Goal: Task Accomplishment & Management: Use online tool/utility

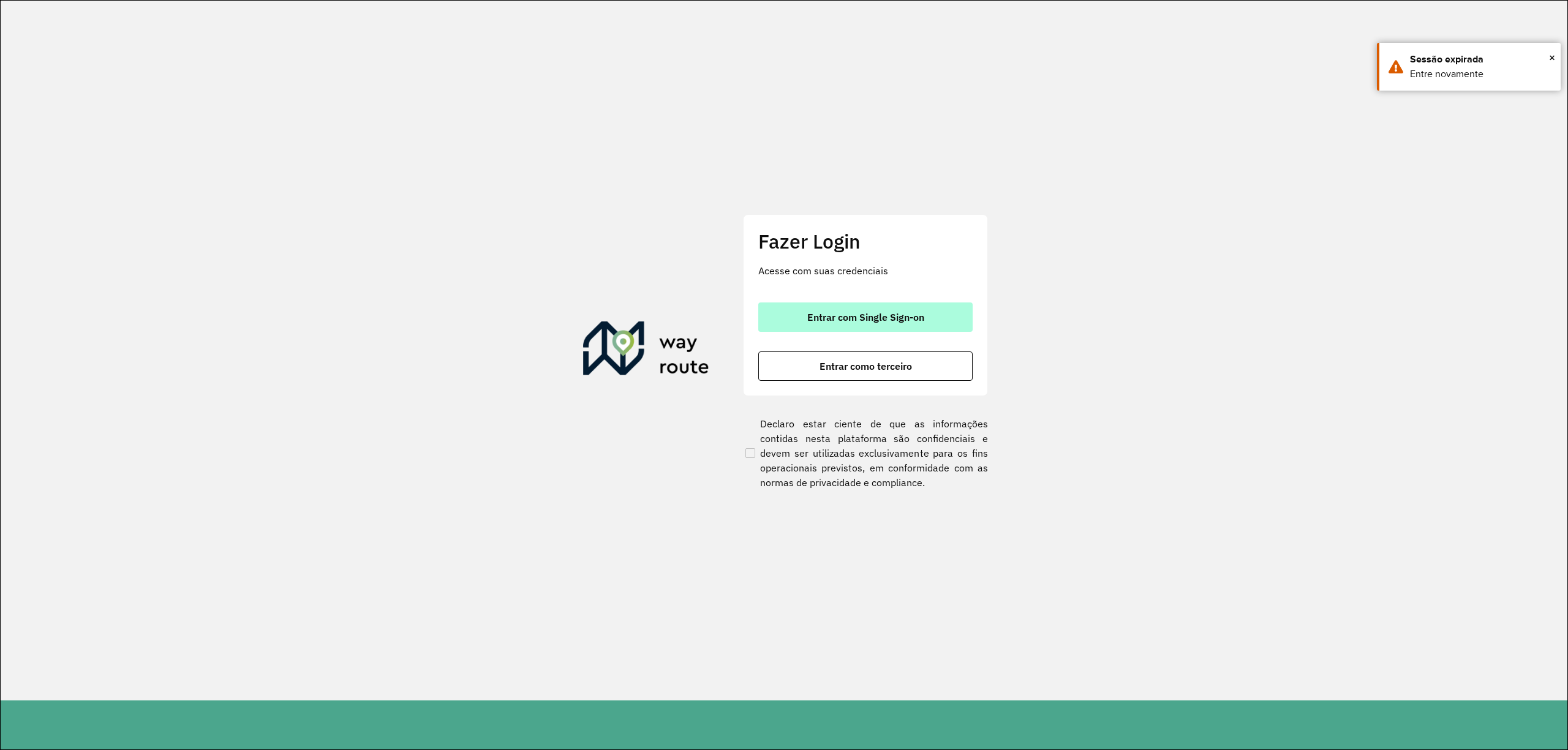
click at [868, 314] on span "Entrar com Single Sign-on" at bounding box center [866, 317] width 117 height 10
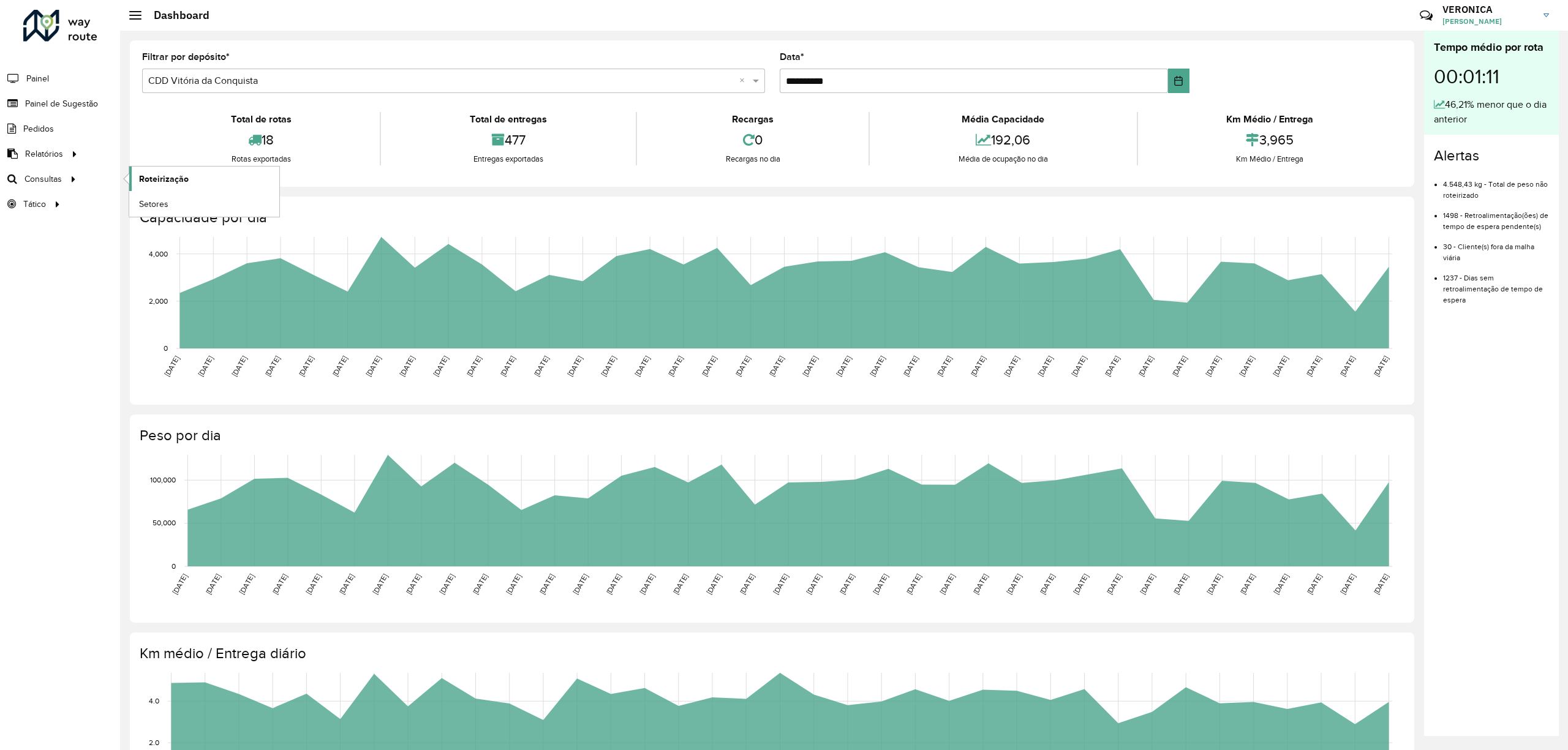
click at [182, 179] on span "Roteirização" at bounding box center [164, 179] width 50 height 13
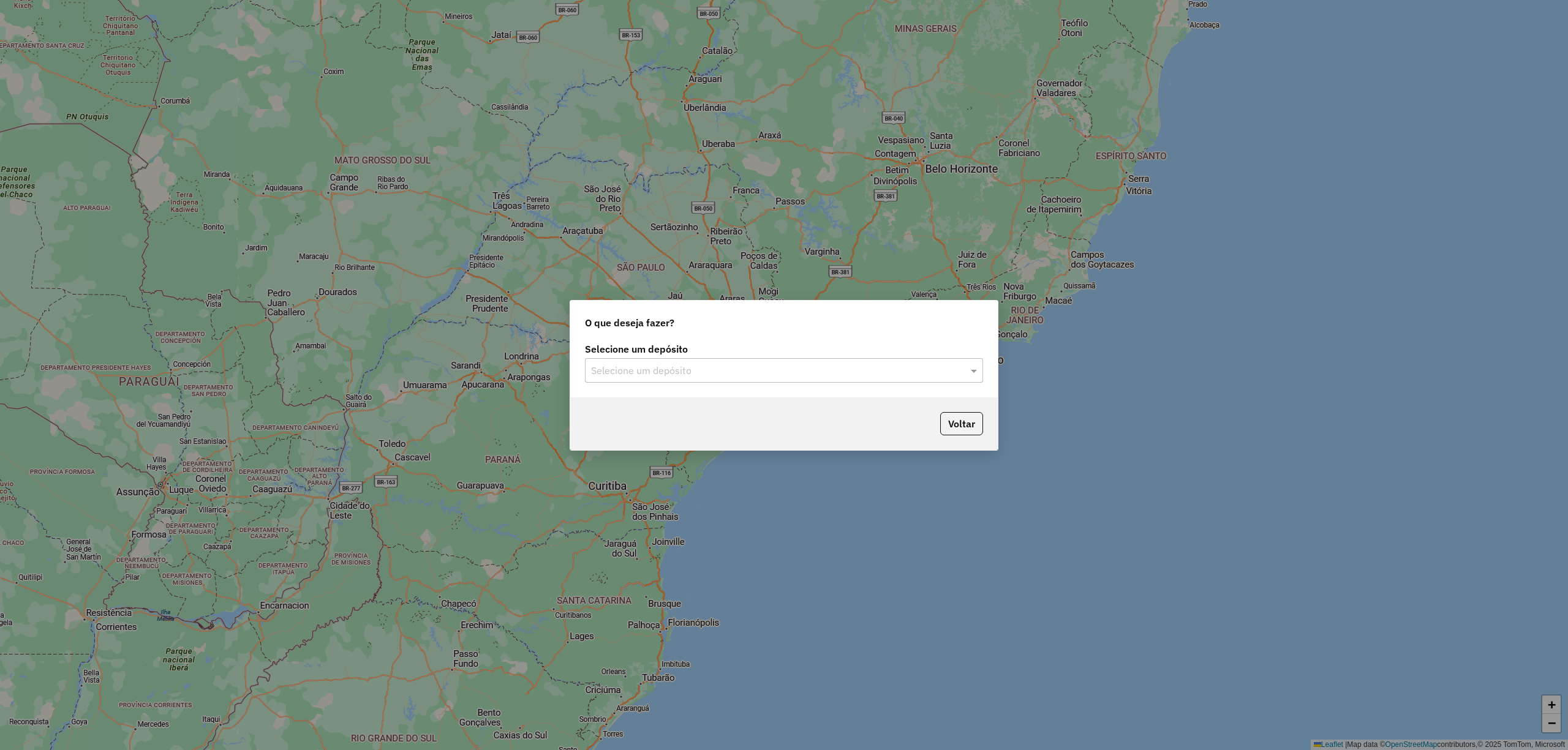
click at [727, 376] on input "text" at bounding box center [771, 371] width 362 height 15
click at [684, 425] on span "CDD Vitória da Conquista" at bounding box center [645, 425] width 110 height 10
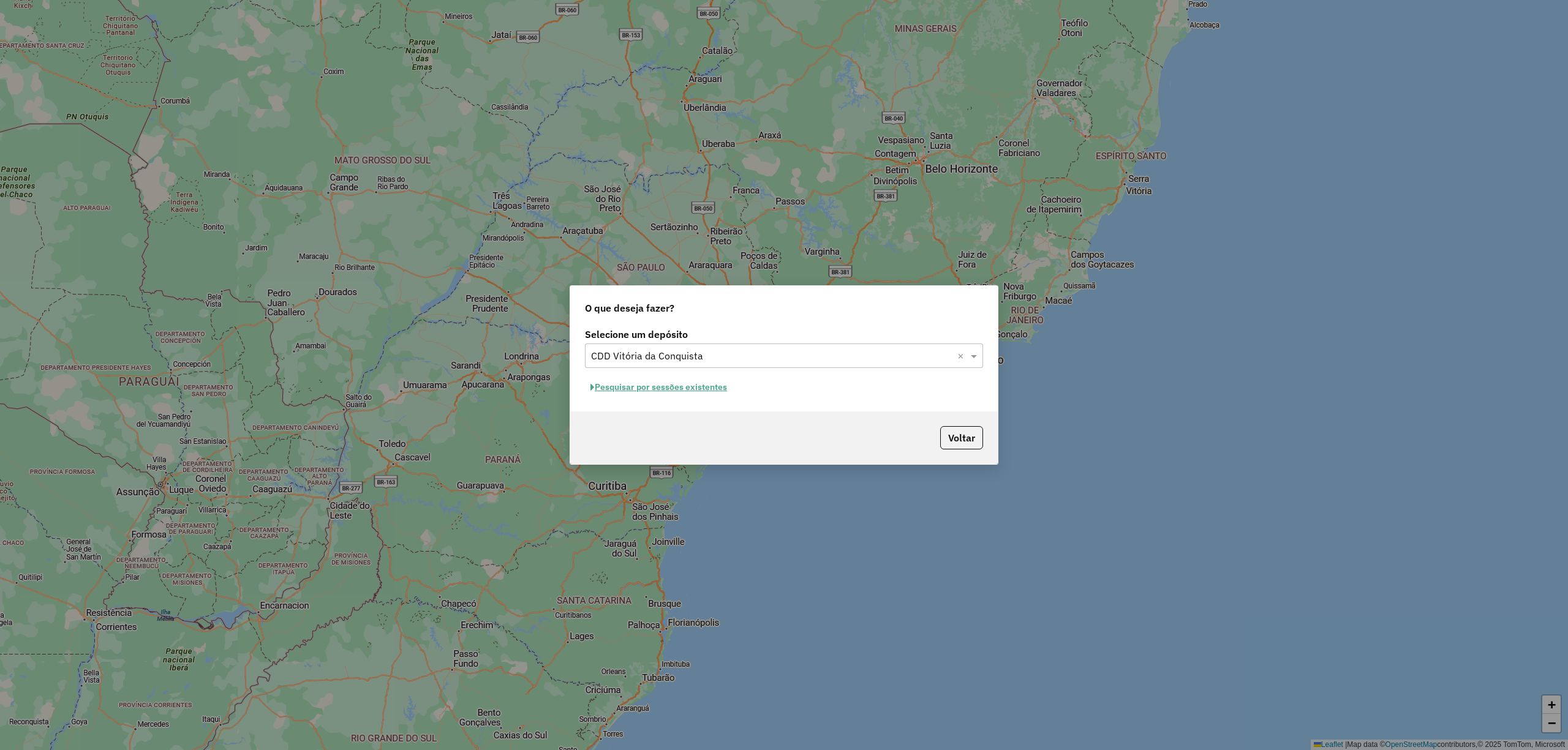
click at [689, 384] on button "Pesquisar por sessões existentes" at bounding box center [659, 387] width 147 height 19
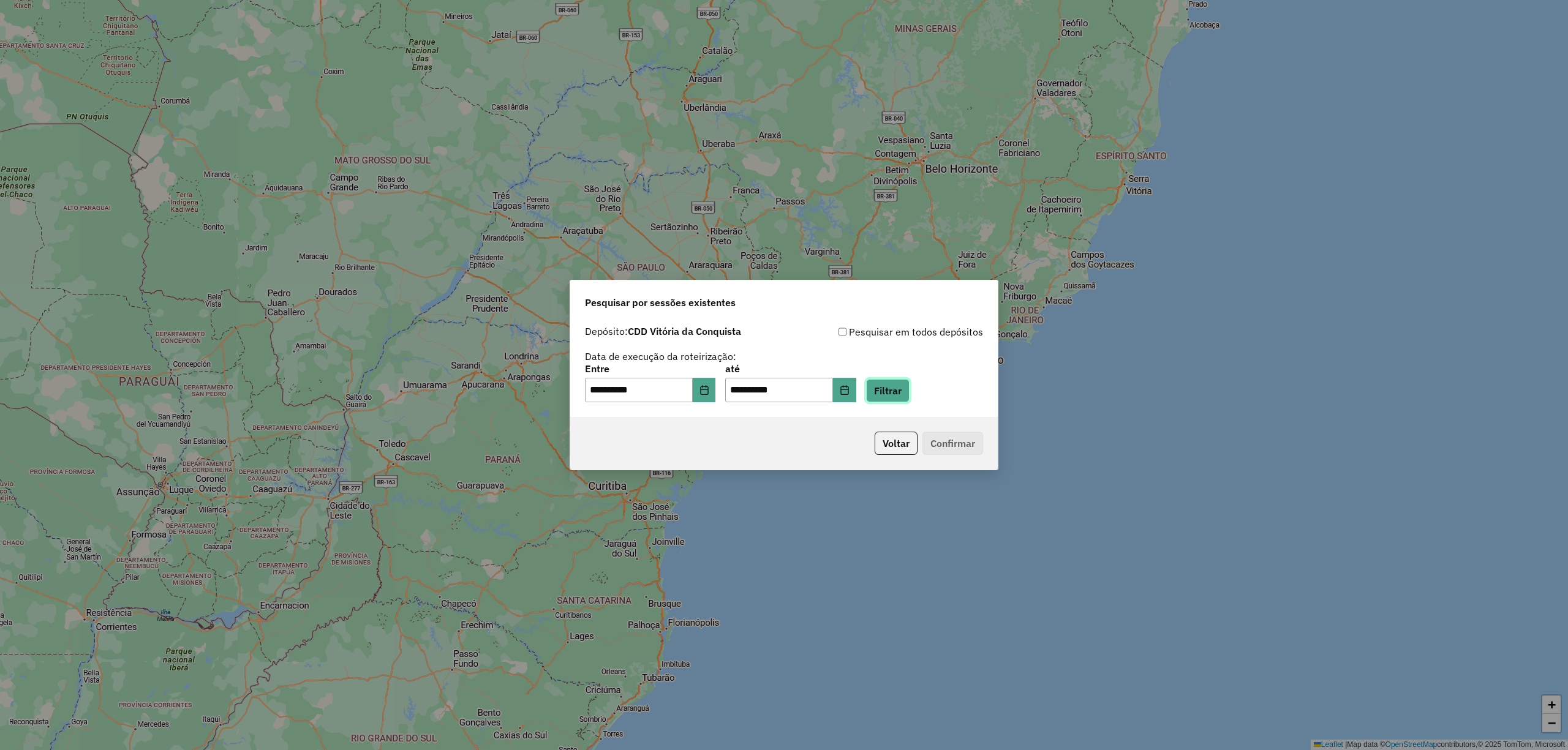
click at [899, 391] on button "Filtrar" at bounding box center [888, 391] width 43 height 23
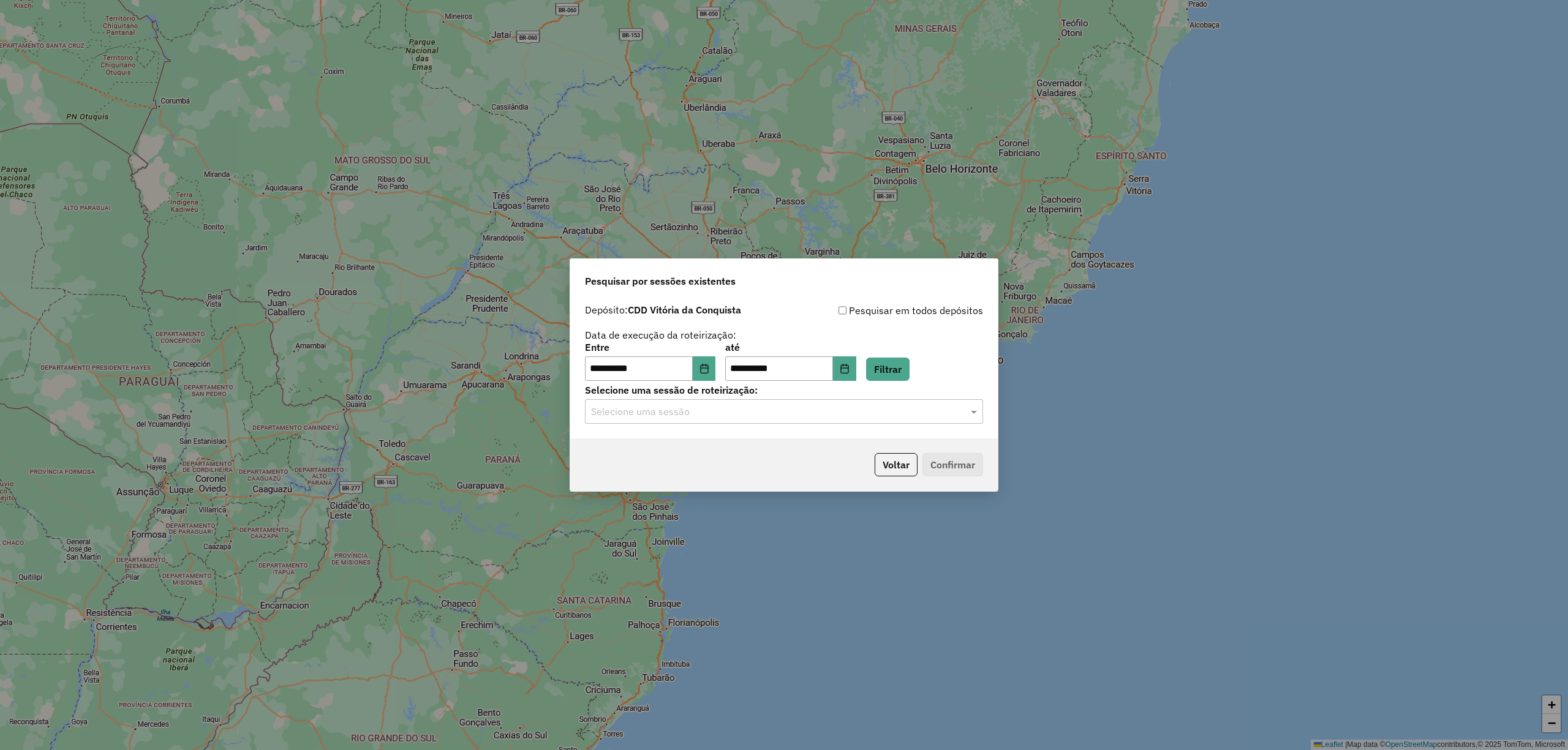
click at [656, 420] on div "Selecione uma sessão" at bounding box center [784, 412] width 398 height 25
click at [623, 446] on span "1293351 - [DATE] 15:11" at bounding box center [635, 446] width 91 height 10
click at [930, 471] on button "Confirmar" at bounding box center [952, 464] width 60 height 23
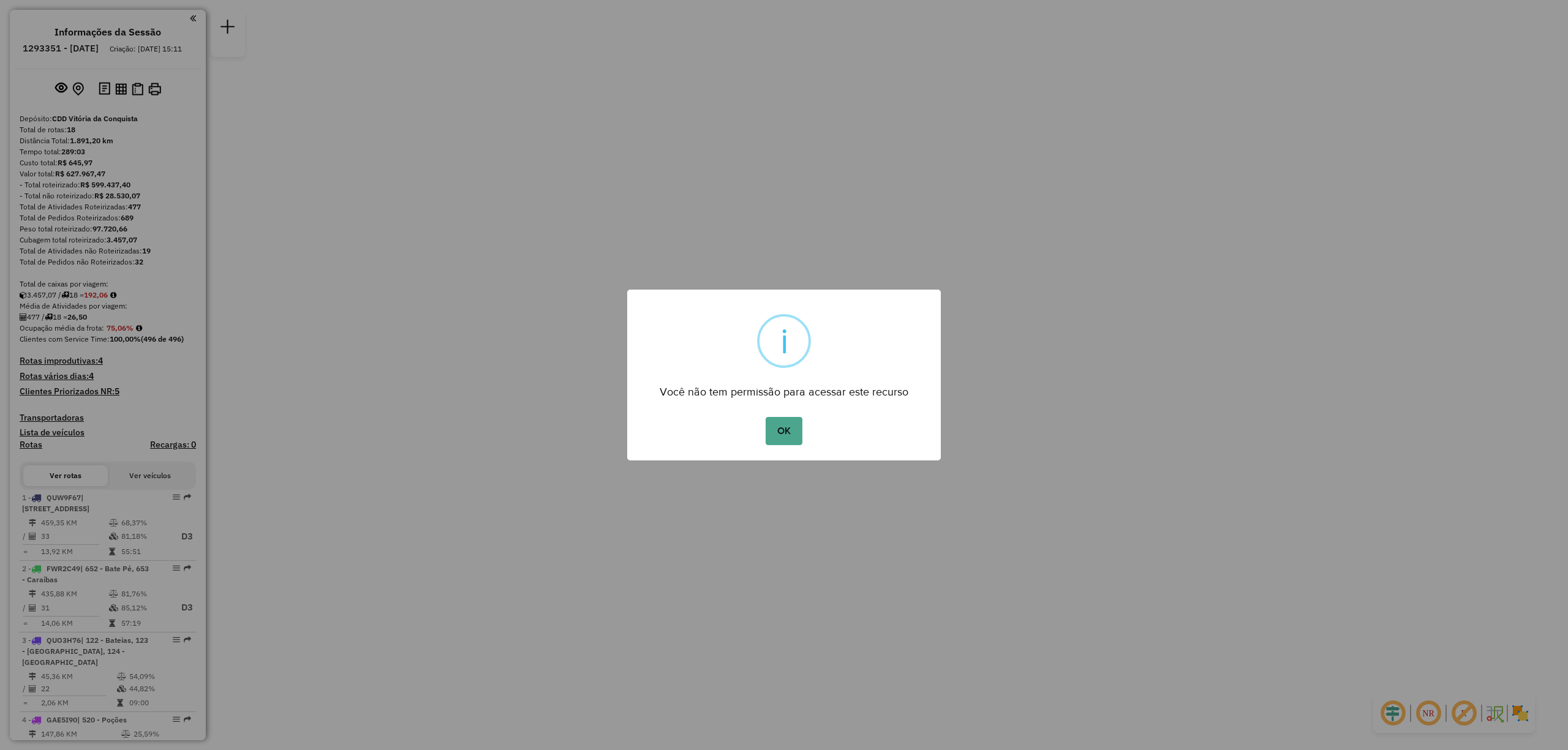
drag, startPoint x: 789, startPoint y: 427, endPoint x: 673, endPoint y: 464, distance: 121.8
click at [789, 432] on button "OK" at bounding box center [783, 431] width 36 height 28
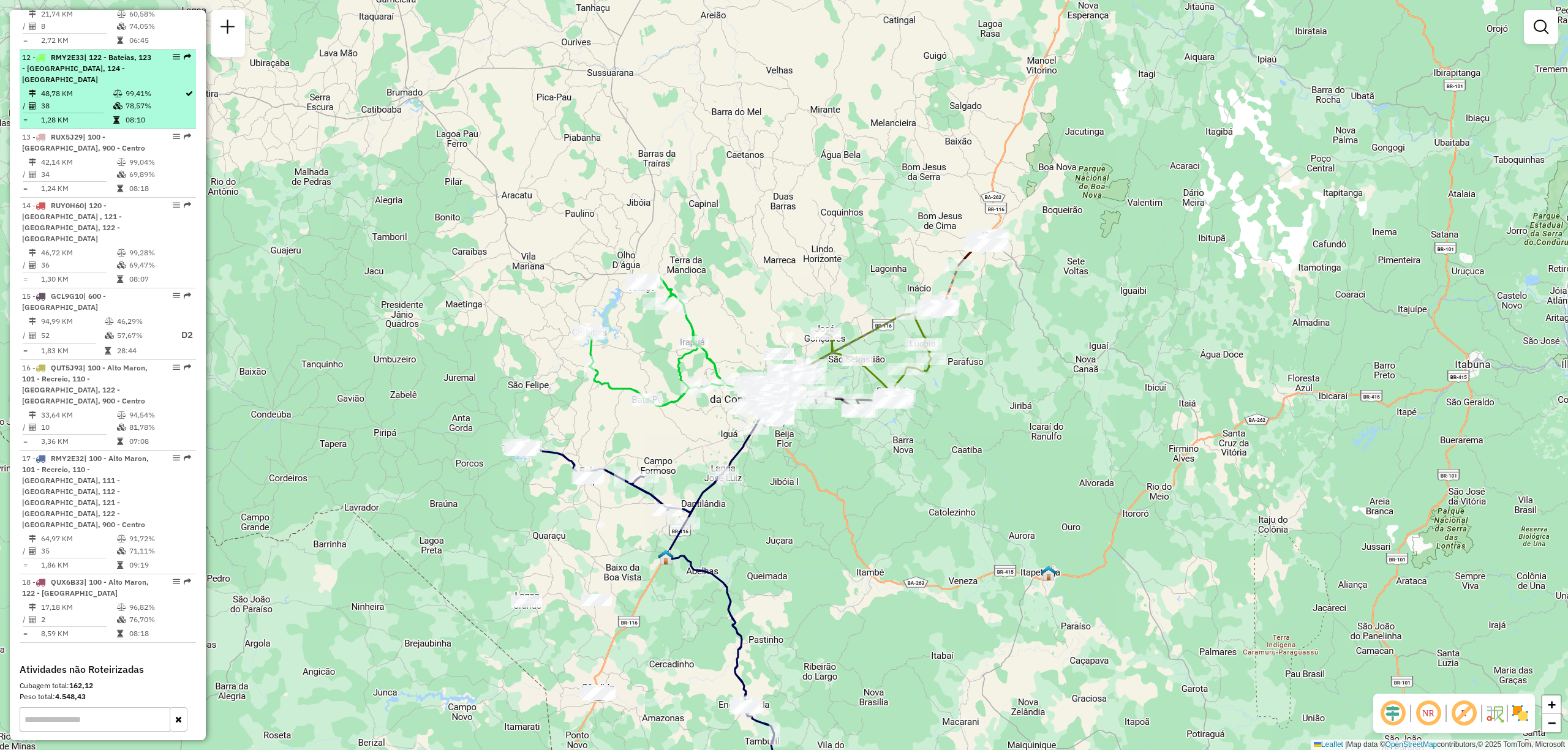
scroll to position [1245, 0]
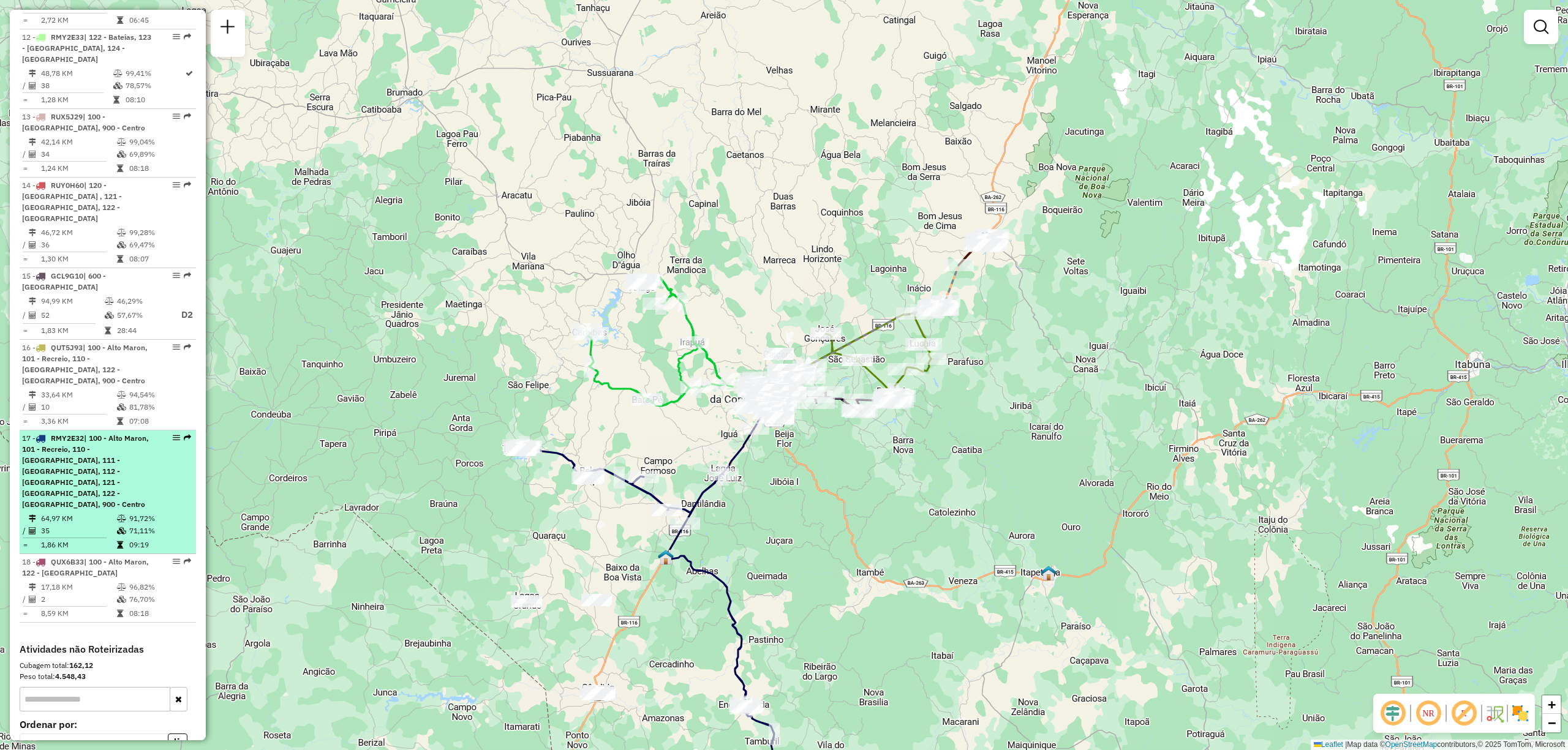
click at [72, 434] on span "| 100 - Alto Maron, 101 - Recreio, 110 - Boa Vista, 111 - Espirito Santo, 112 -…" at bounding box center [86, 471] width 127 height 76
select select "**********"
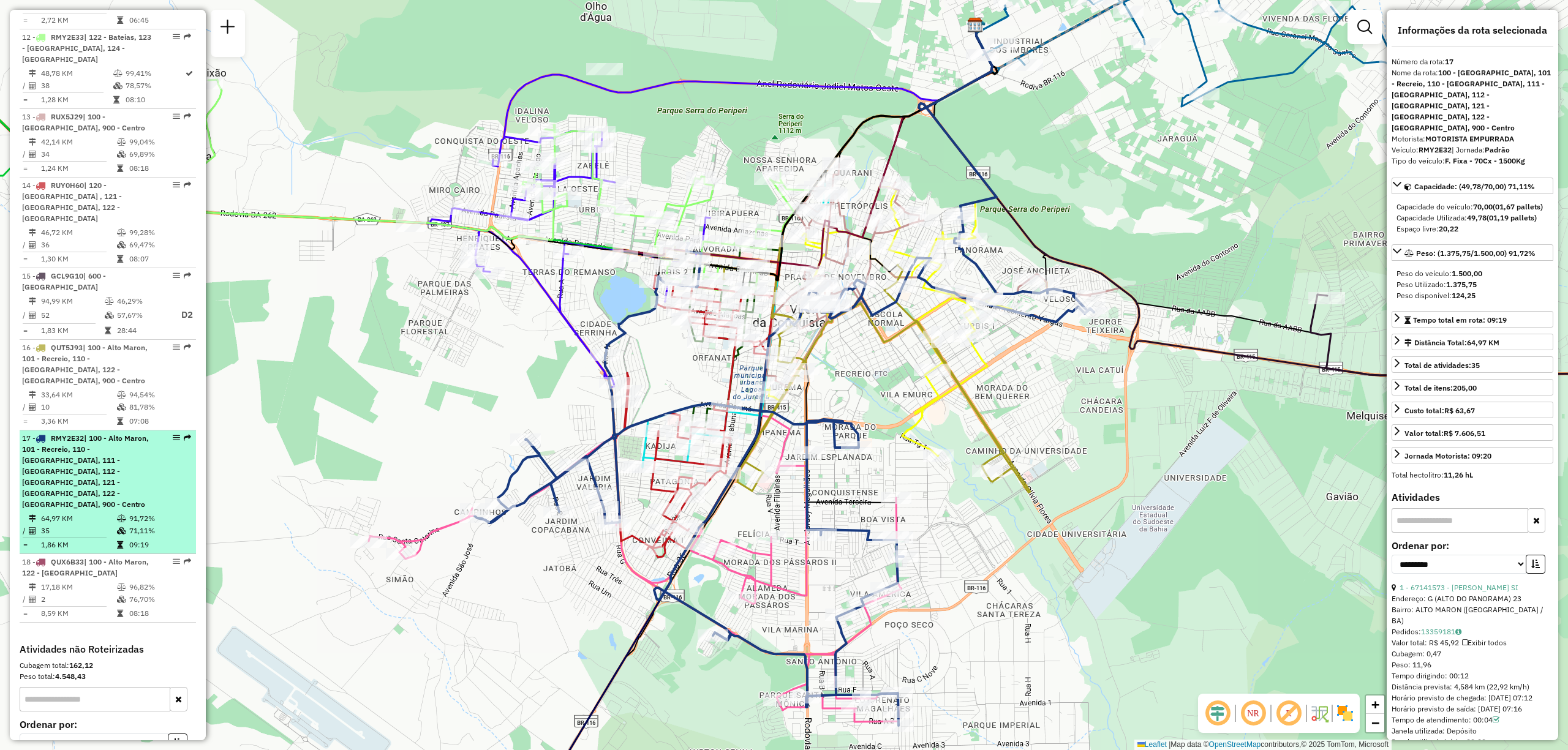
drag, startPoint x: 168, startPoint y: 363, endPoint x: 163, endPoint y: 373, distance: 11.2
click at [163, 433] on div "17 - RMY2E32 | 100 - Alto Maron, 101 - Recreio, 110 - Boa Vista, 111 - Espirito…" at bounding box center [108, 471] width 172 height 77
click at [166, 434] on div at bounding box center [173, 438] width 37 height 8
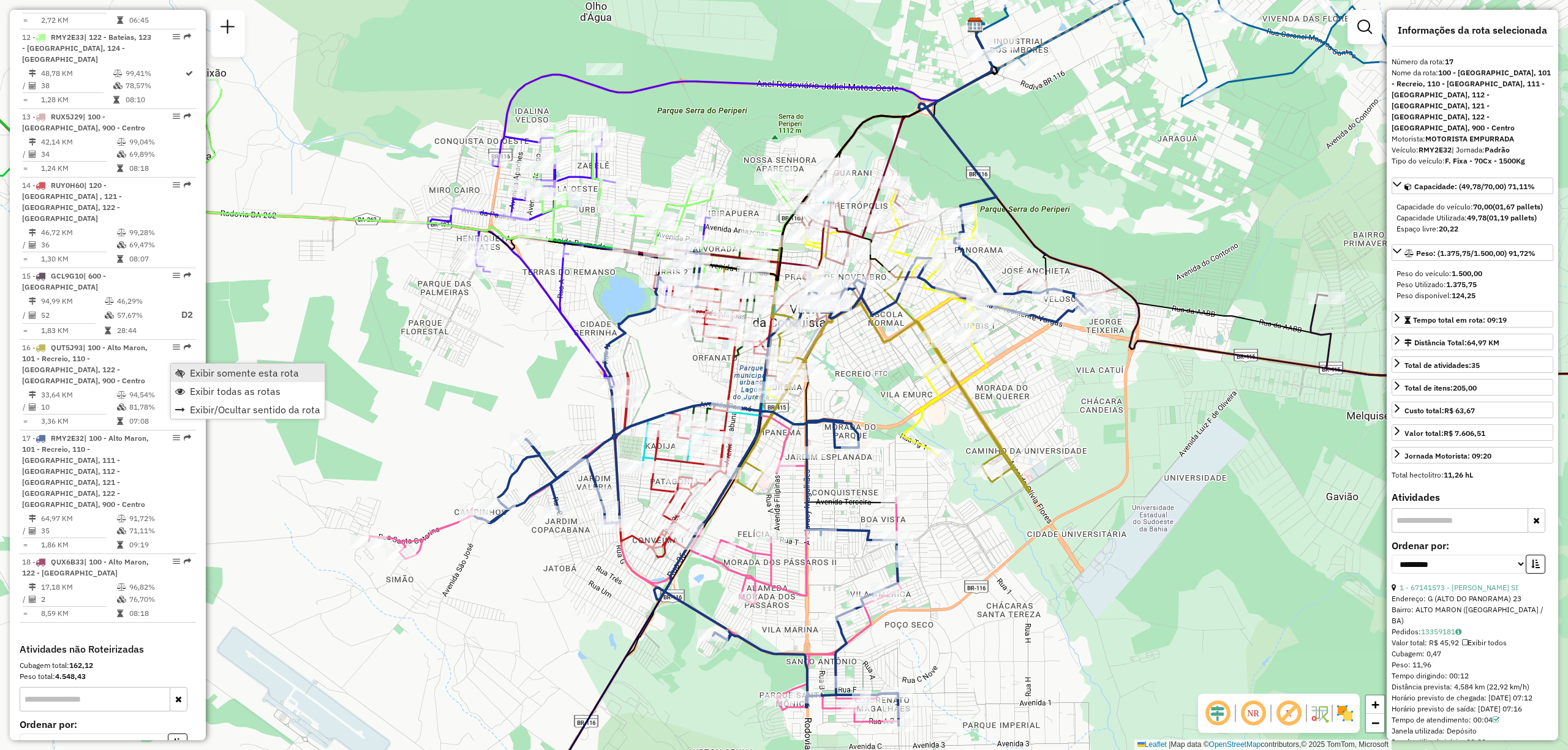
click at [208, 375] on span "Exibir somente esta rota" at bounding box center [245, 372] width 109 height 10
